Goal: Task Accomplishment & Management: Manage account settings

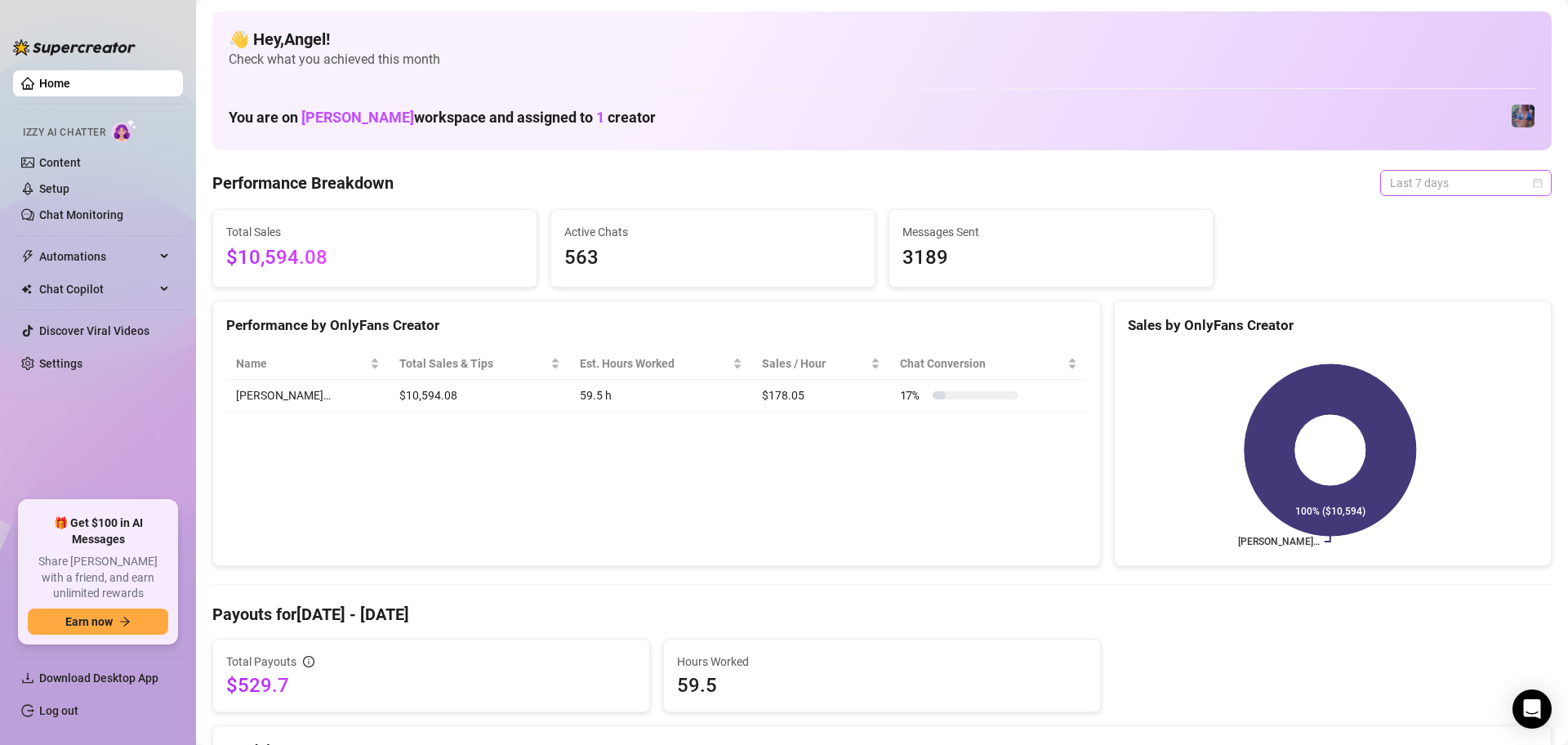
click at [1431, 178] on span "Last 7 days" at bounding box center [1466, 182] width 152 height 24
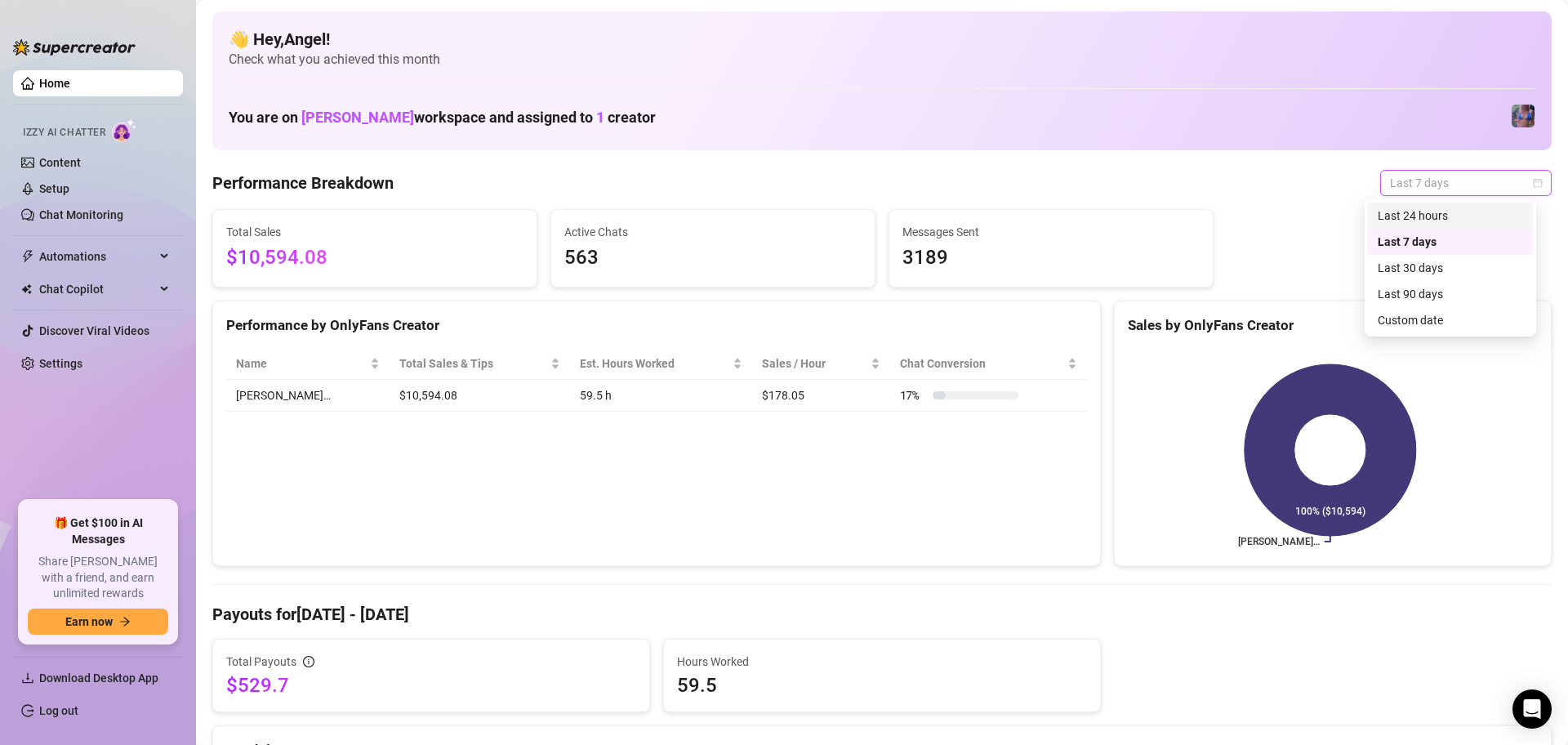
click at [1428, 207] on div "Last 24 hours" at bounding box center [1450, 216] width 145 height 18
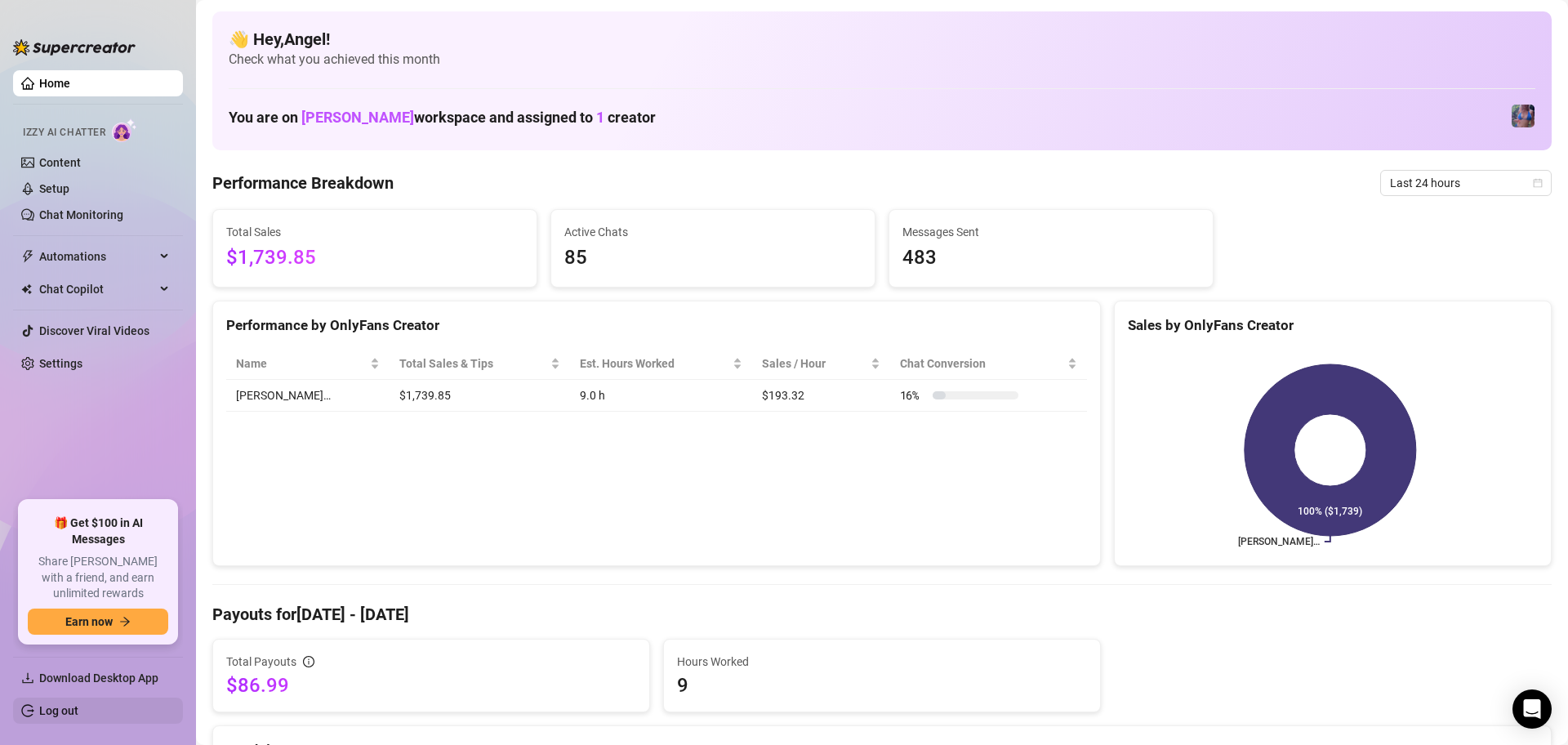
click at [78, 718] on link "Log out" at bounding box center [58, 711] width 39 height 13
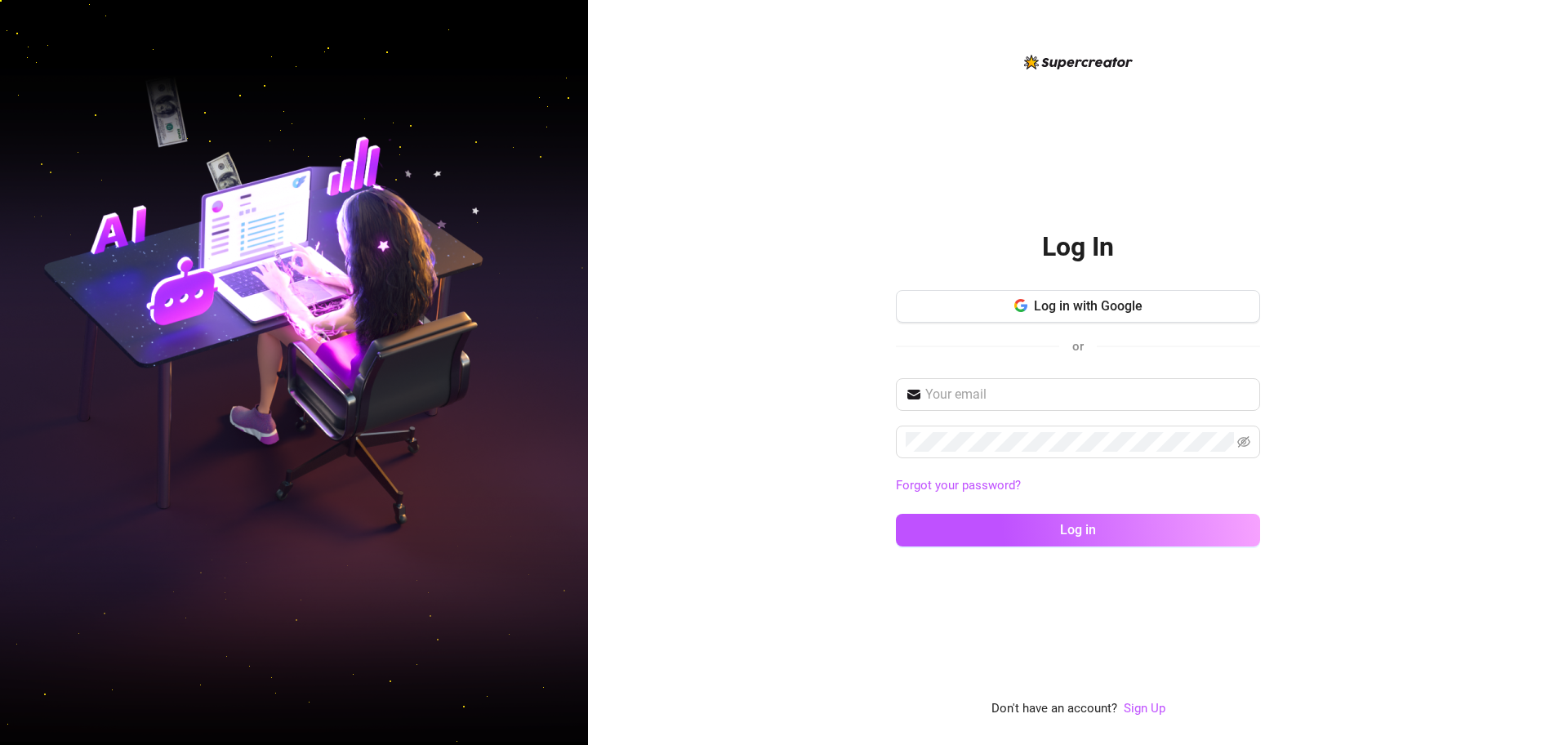
click at [1502, 197] on div "Log In Log in with Google or Forgot your password? Log in Don't have an account…" at bounding box center [1078, 372] width 980 height 745
click at [1087, 306] on span "Log in with Google" at bounding box center [1088, 306] width 109 height 16
click at [1148, 308] on button "Log in with Google" at bounding box center [1078, 306] width 364 height 32
